Goal: Task Accomplishment & Management: Manage account settings

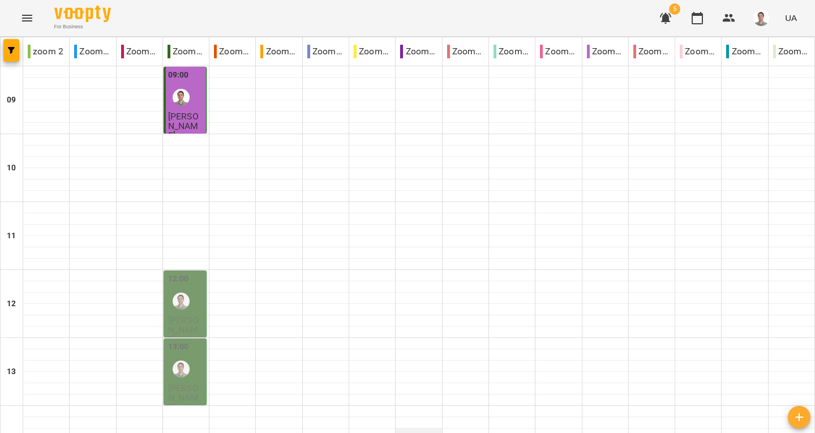
scroll to position [113, 0]
click at [202, 271] on div "12:00 Марта Заїченко Андрій" at bounding box center [185, 324] width 43 height 106
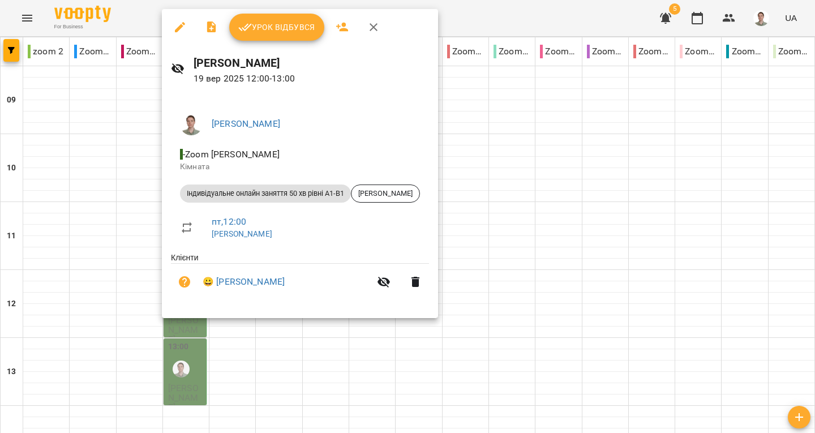
click at [372, 26] on icon "button" at bounding box center [374, 27] width 14 height 14
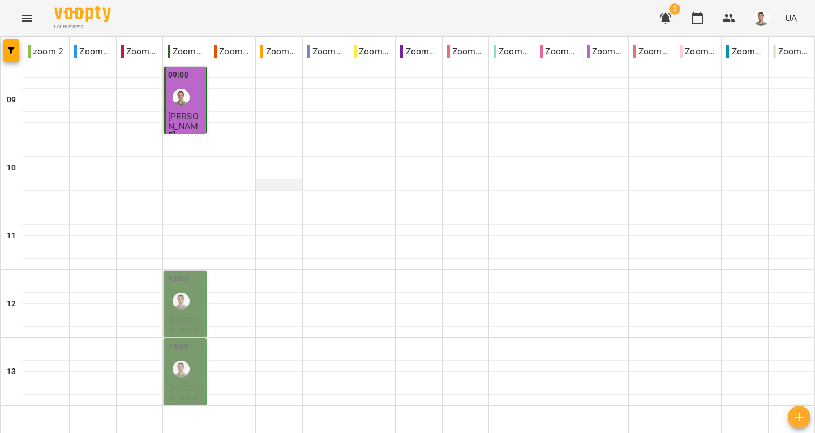
scroll to position [170, 0]
click at [188, 288] on div at bounding box center [181, 301] width 26 height 26
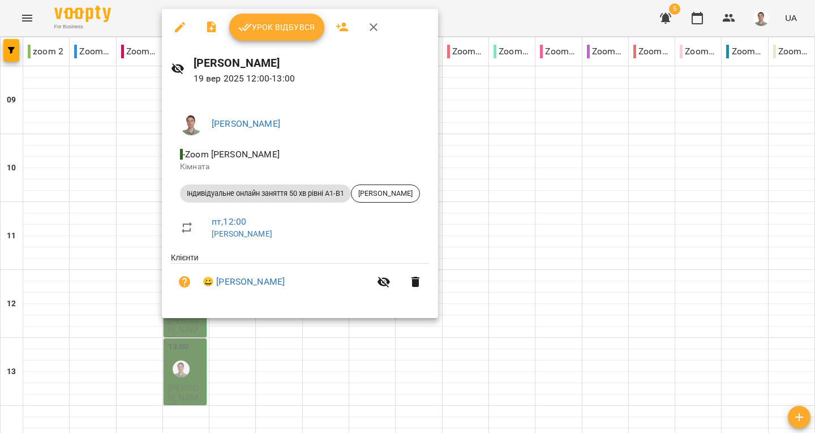
click at [284, 30] on span "Урок відбувся" at bounding box center [276, 27] width 77 height 14
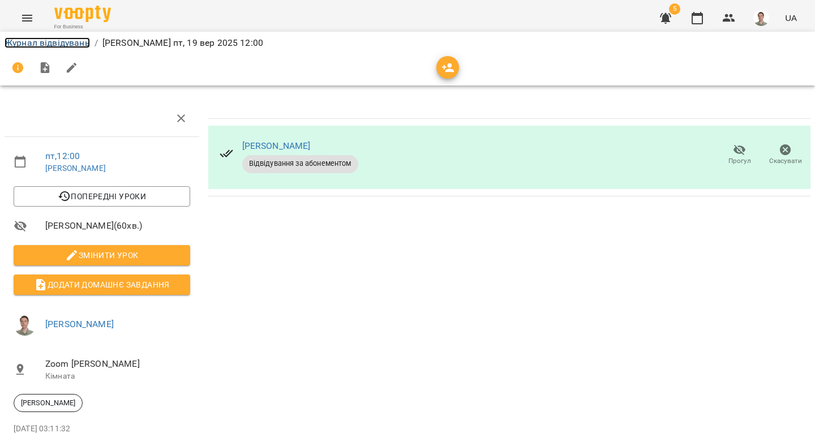
click at [65, 43] on link "Журнал відвідувань" at bounding box center [47, 42] width 85 height 11
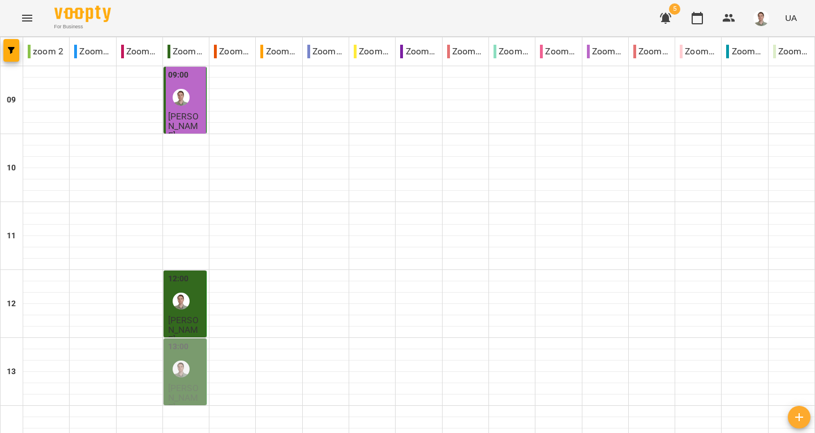
scroll to position [113, 0]
click at [182, 360] on img "Андрій" at bounding box center [181, 368] width 17 height 17
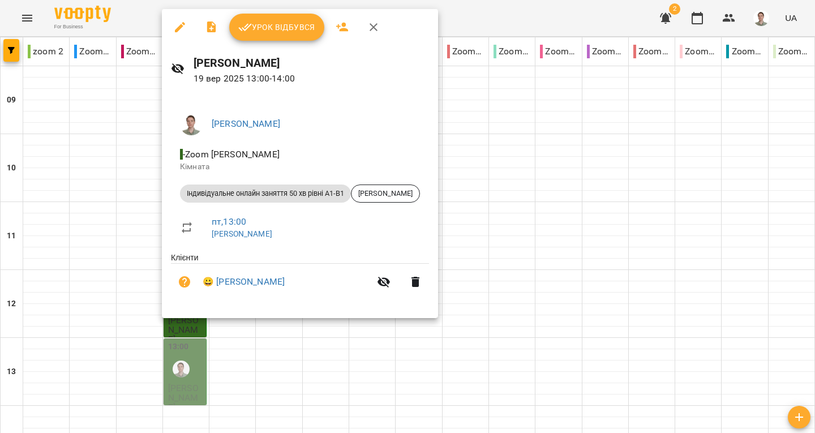
click at [257, 29] on span "Урок відбувся" at bounding box center [276, 27] width 77 height 14
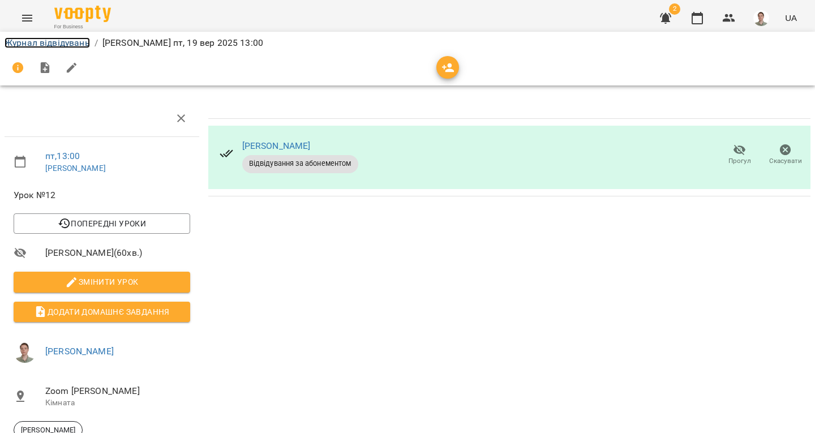
click at [54, 44] on link "Журнал відвідувань" at bounding box center [47, 42] width 85 height 11
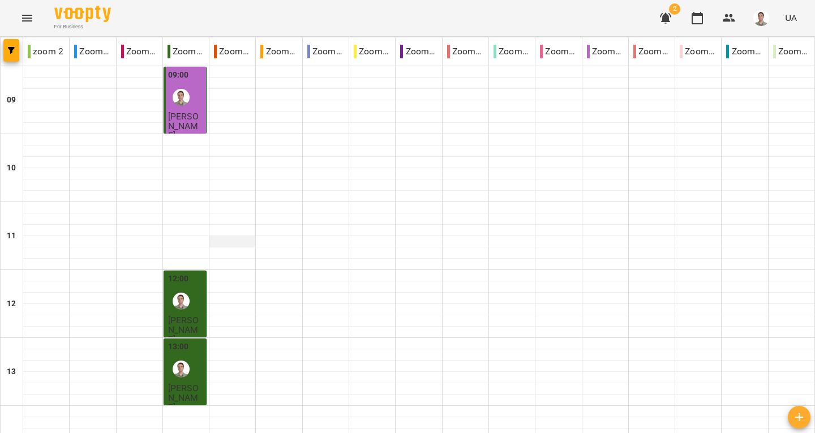
scroll to position [113, 0]
